Goal: Find specific page/section: Find specific page/section

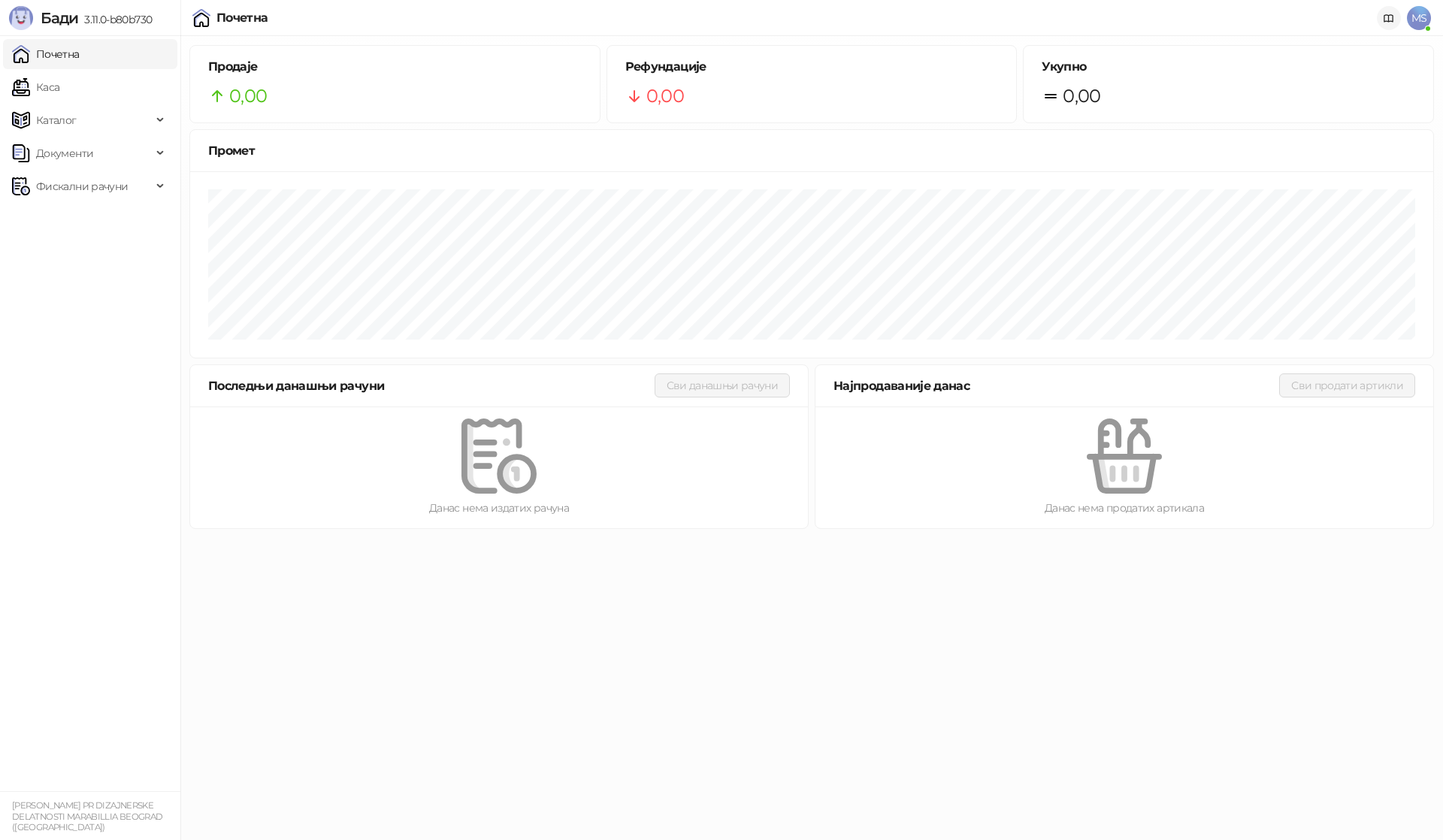
click at [1391, 15] on icon at bounding box center [1388, 18] width 9 height 7
click at [154, 185] on div "Фискални рачуни" at bounding box center [90, 186] width 175 height 30
click at [97, 255] on link "По данима" at bounding box center [58, 252] width 80 height 30
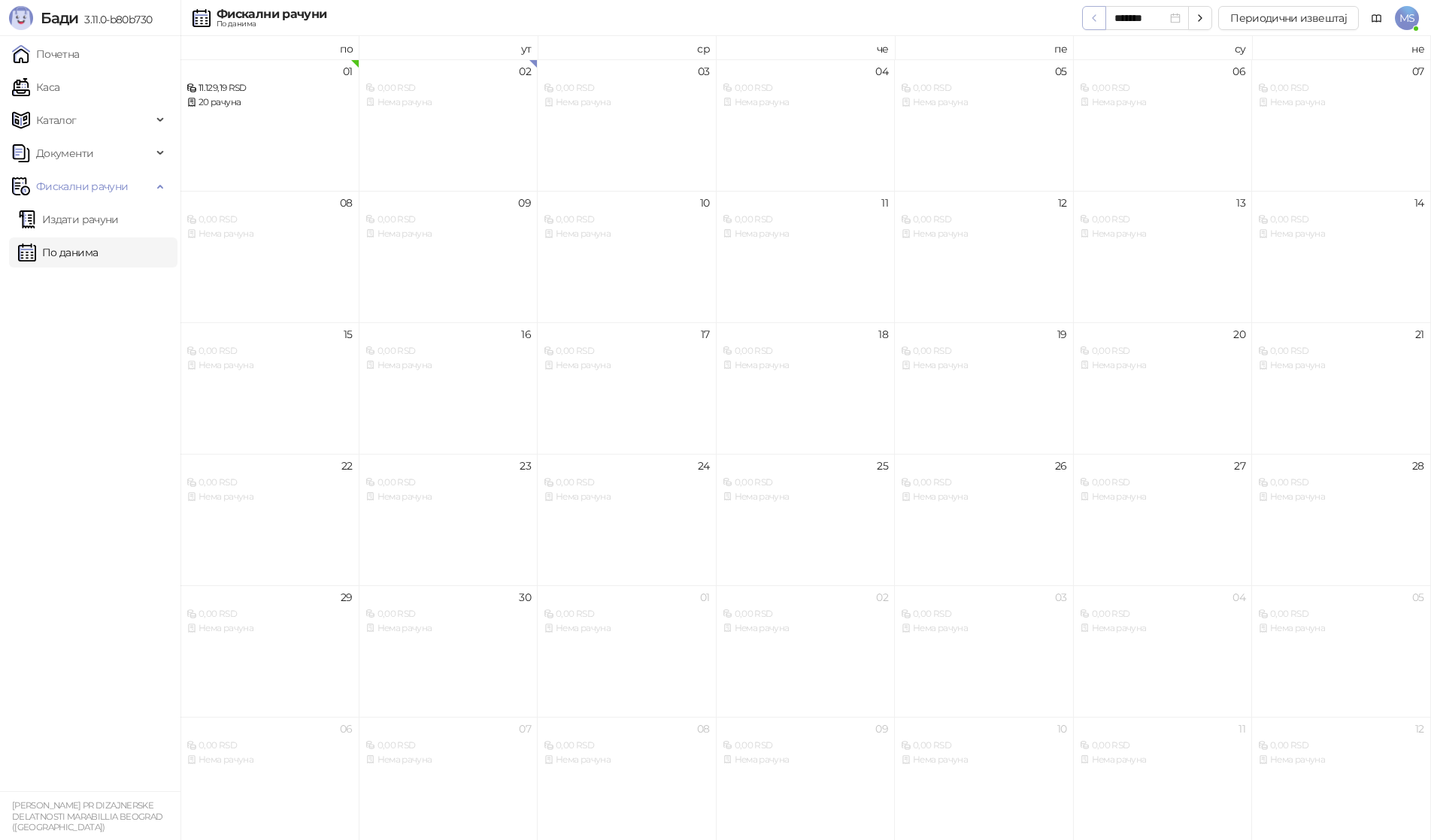
click at [1098, 19] on icon "button" at bounding box center [1094, 17] width 12 height 12
type input "*******"
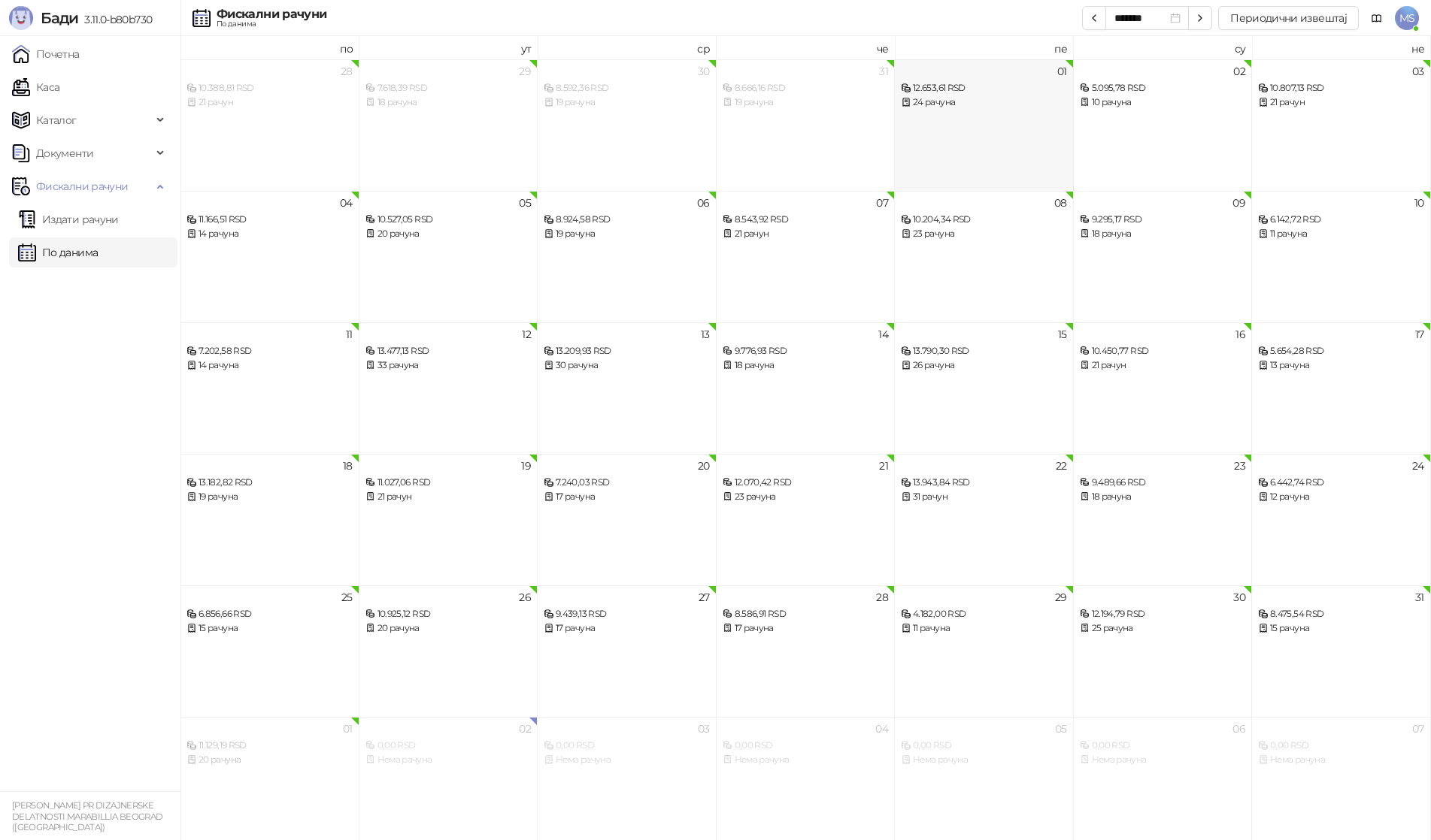
click at [1067, 67] on div "01" at bounding box center [1062, 71] width 10 height 11
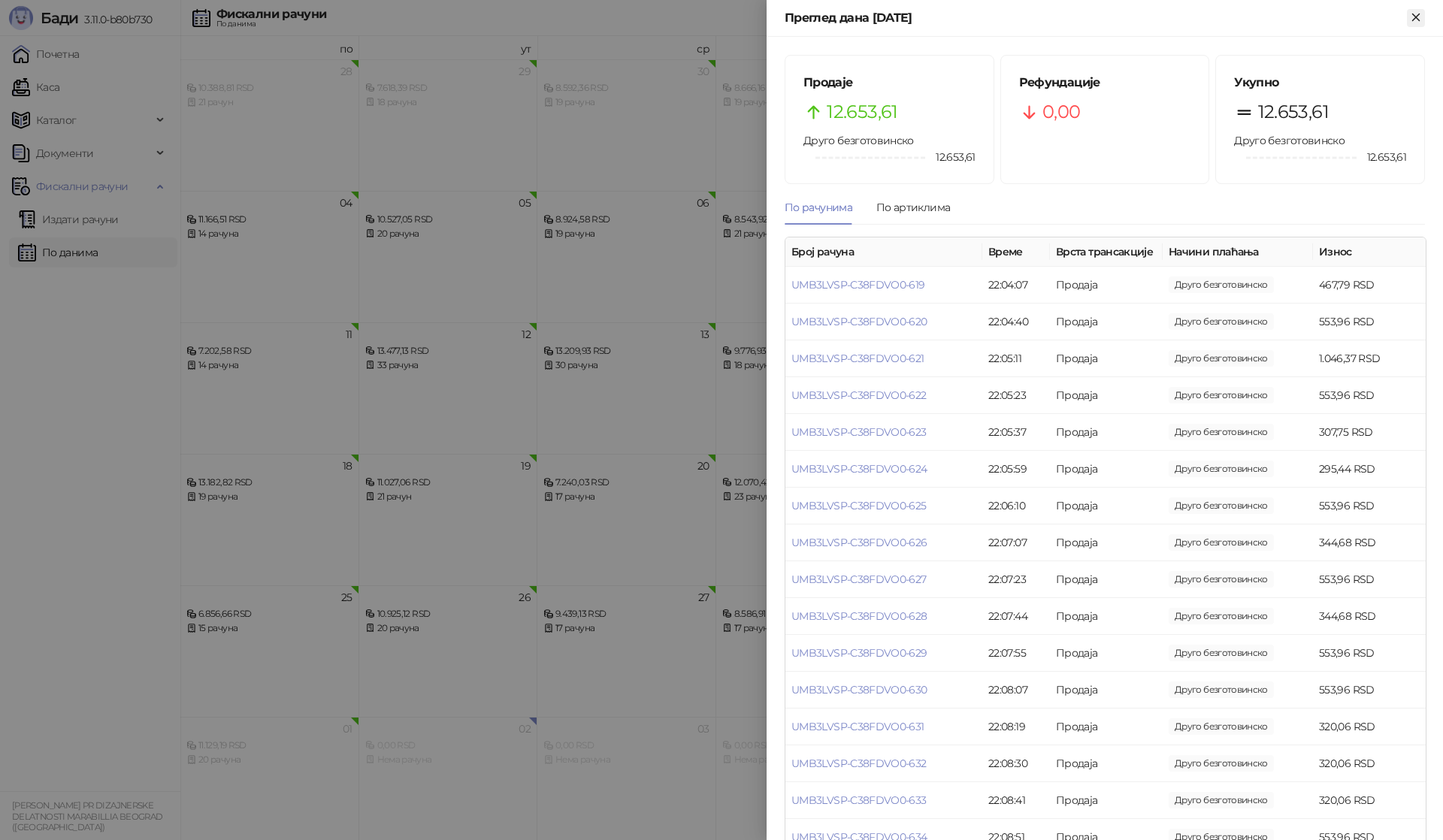
click at [1412, 18] on icon "Close" at bounding box center [1416, 17] width 14 height 14
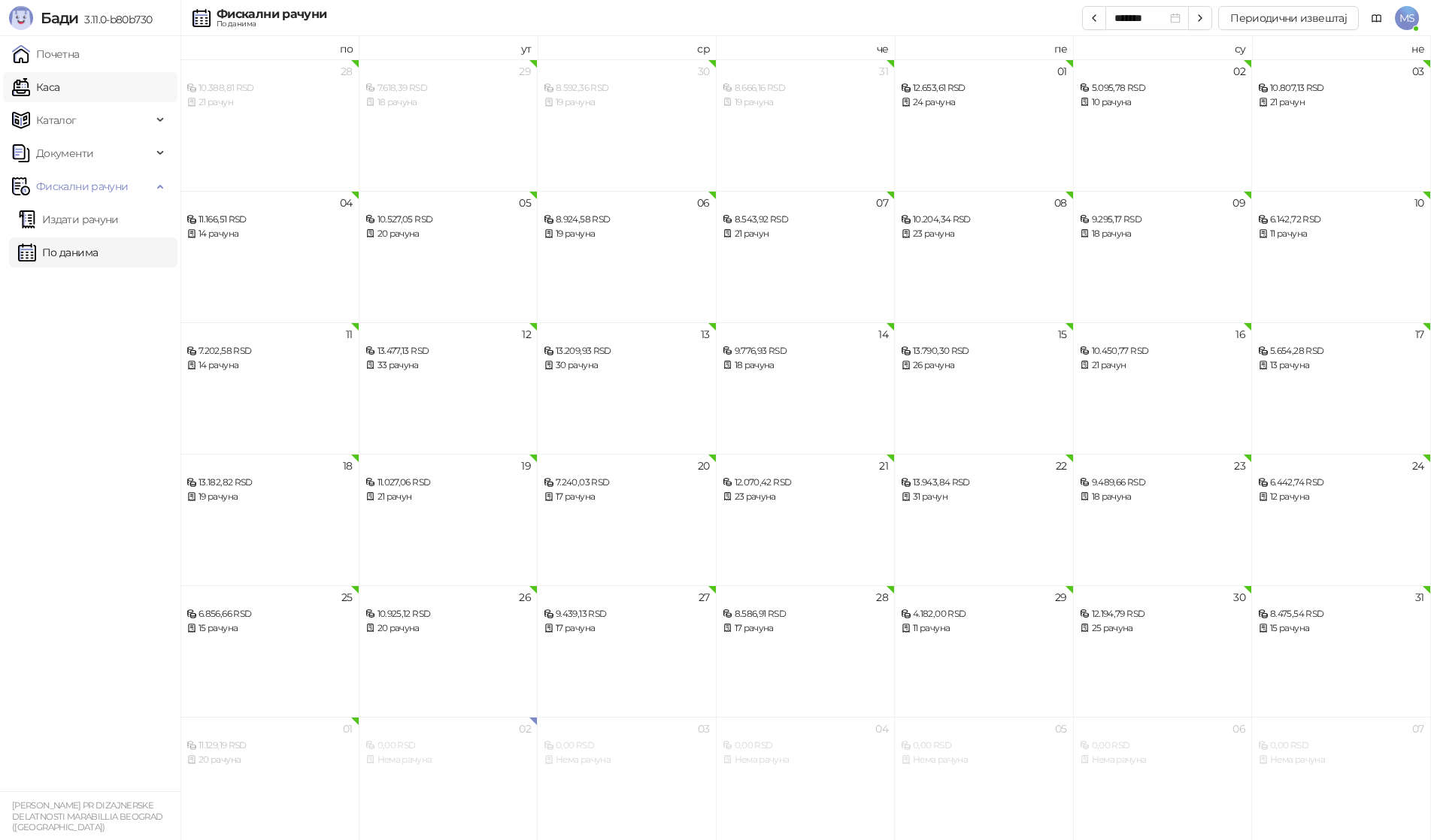
click at [60, 77] on link "Каса" at bounding box center [35, 87] width 47 height 30
